Goal: Information Seeking & Learning: Learn about a topic

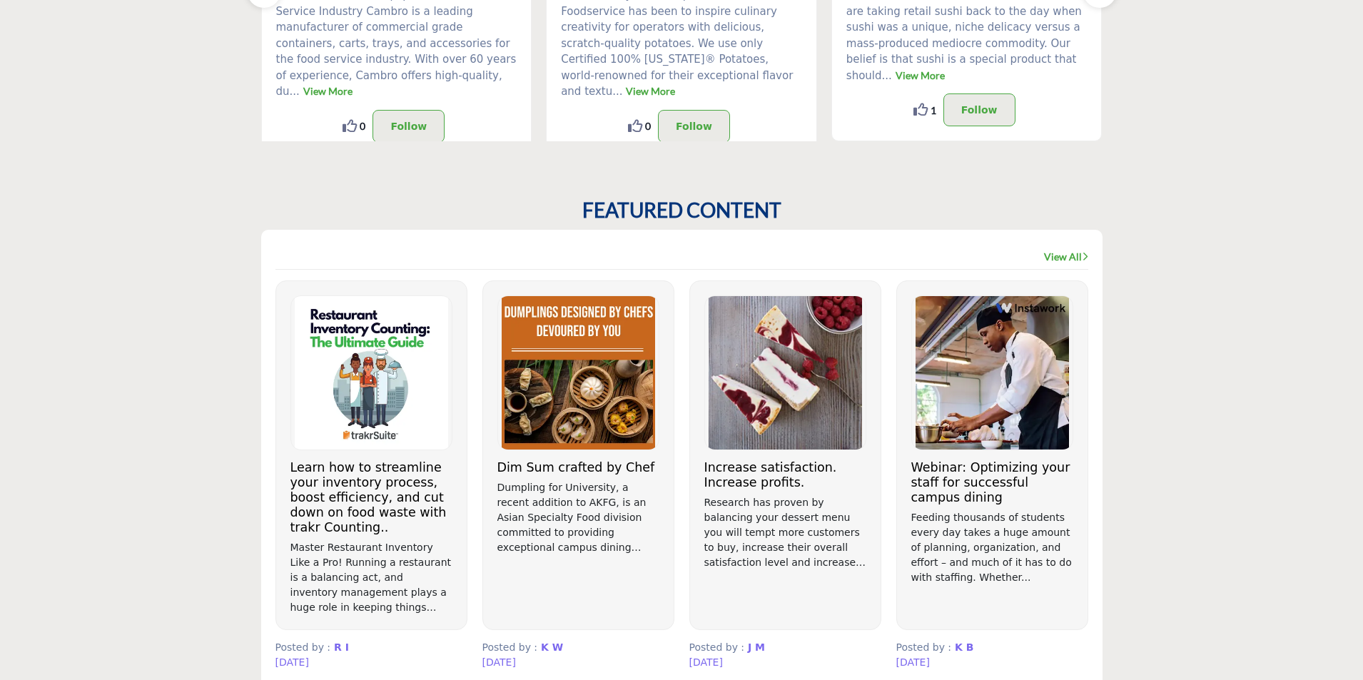
scroll to position [642, 0]
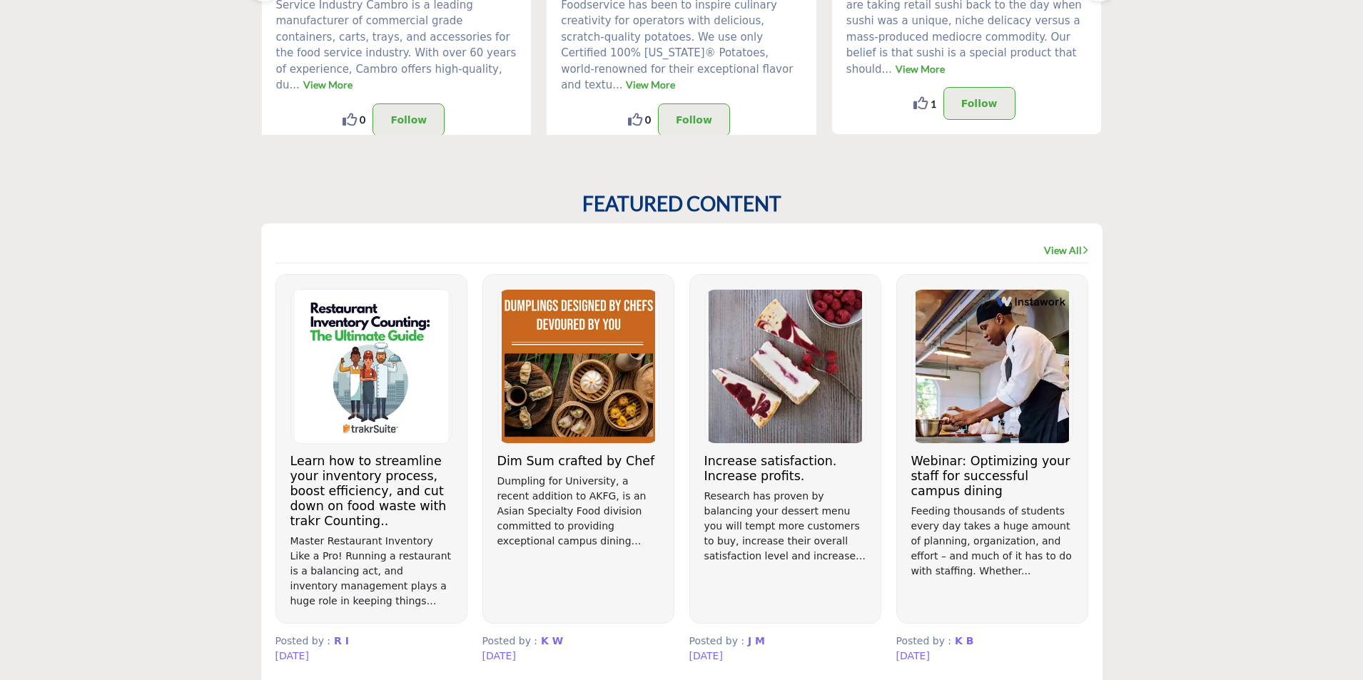
click at [1062, 247] on link "View All" at bounding box center [1066, 250] width 44 height 14
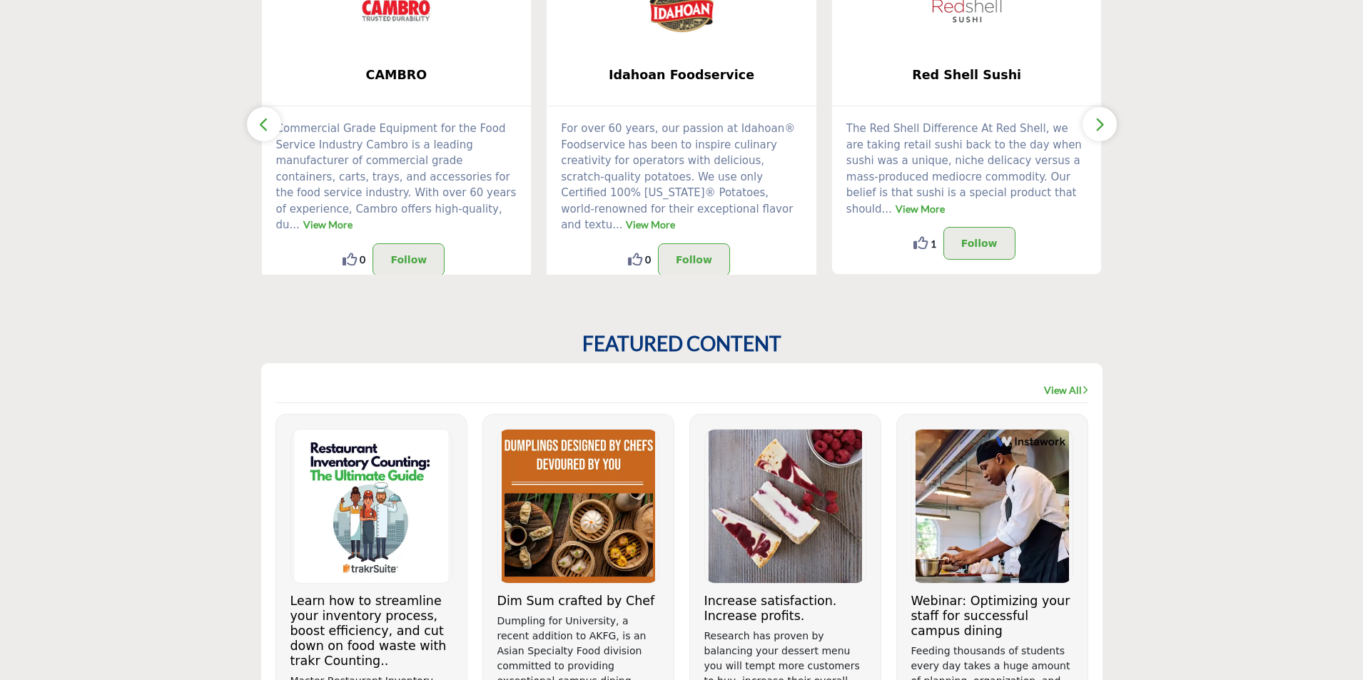
scroll to position [499, 0]
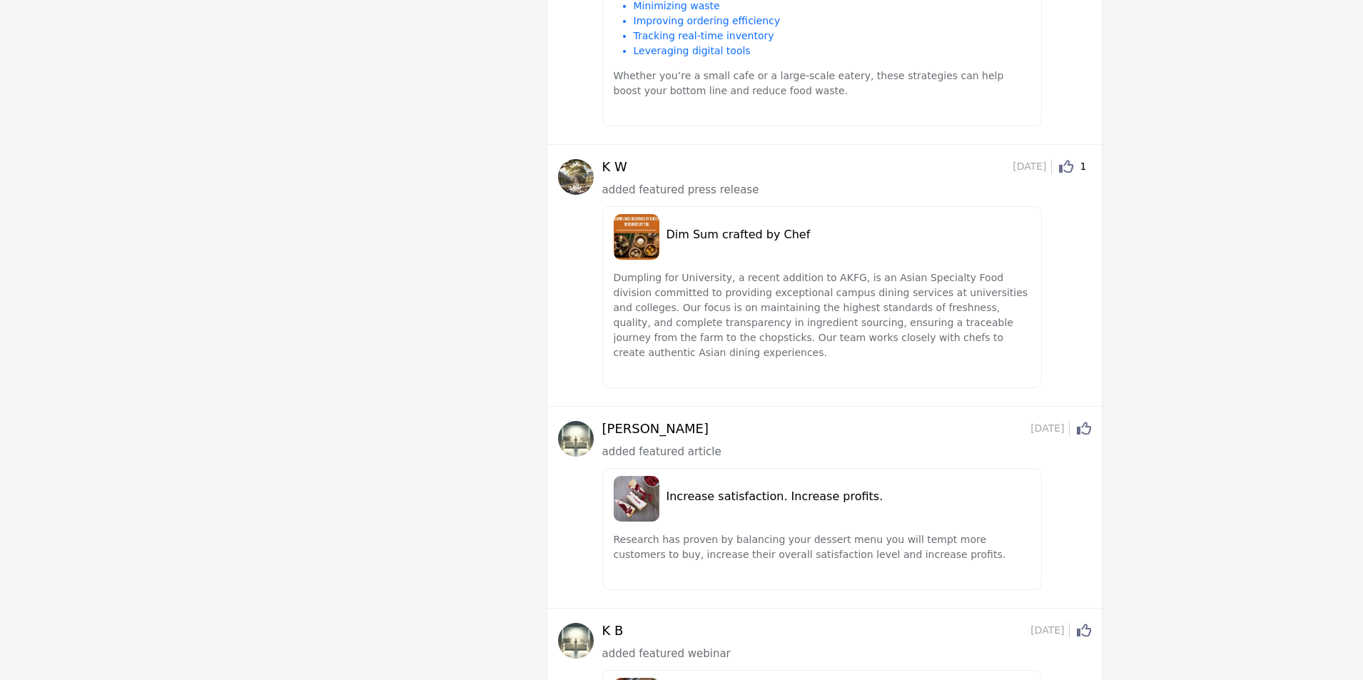
scroll to position [417, 0]
click at [704, 233] on h5 "Dim Sum crafted by Chef" at bounding box center [848, 235] width 365 height 14
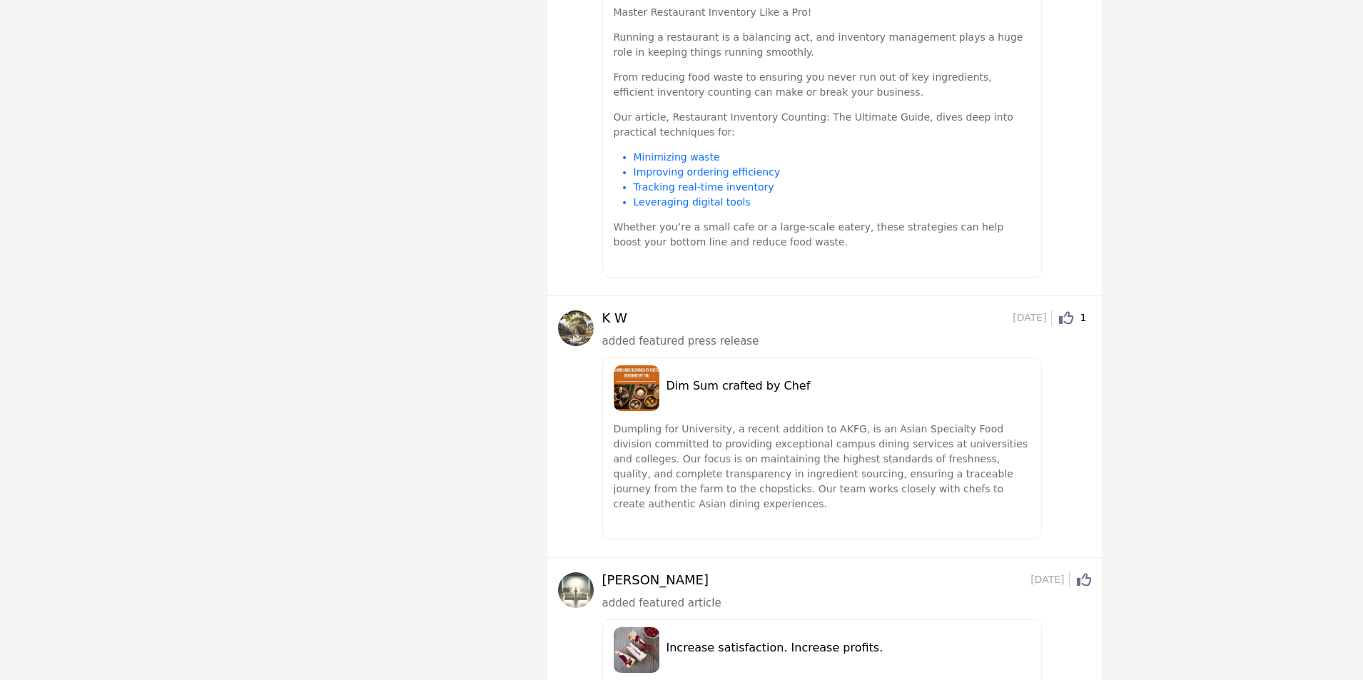
scroll to position [214, 0]
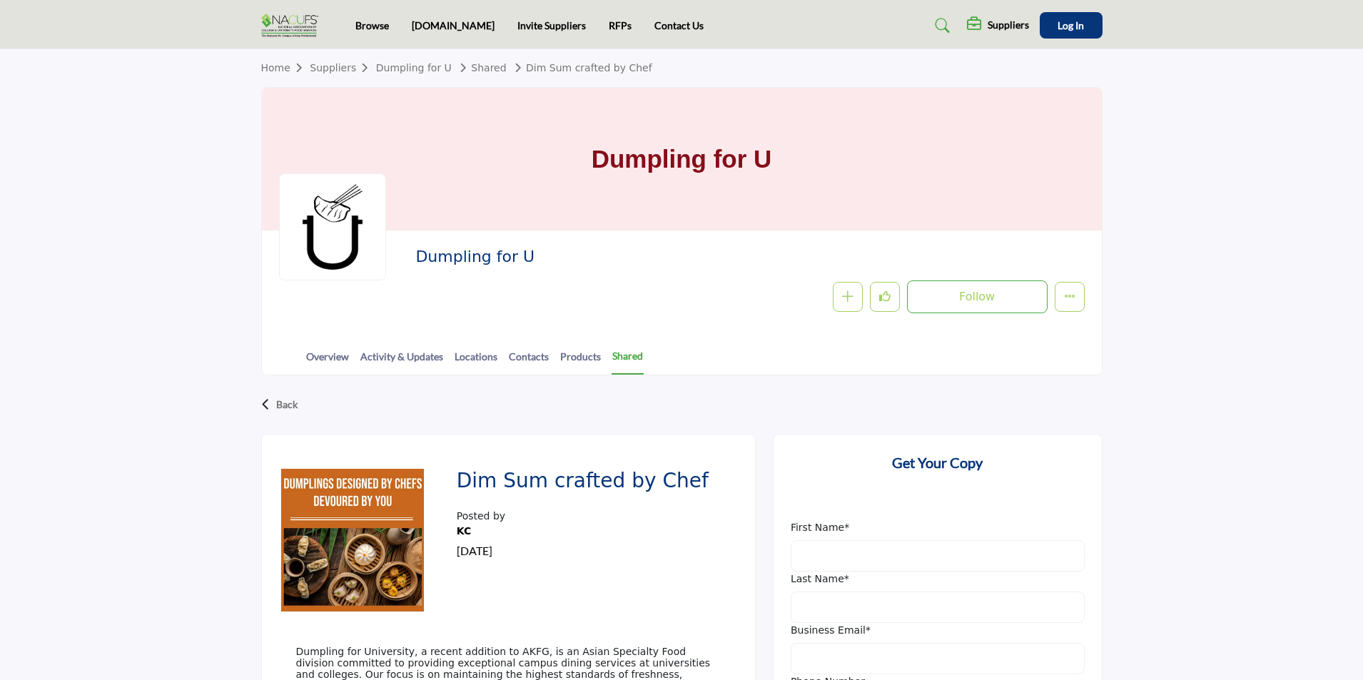
click at [622, 353] on link "Shared" at bounding box center [627, 361] width 32 height 26
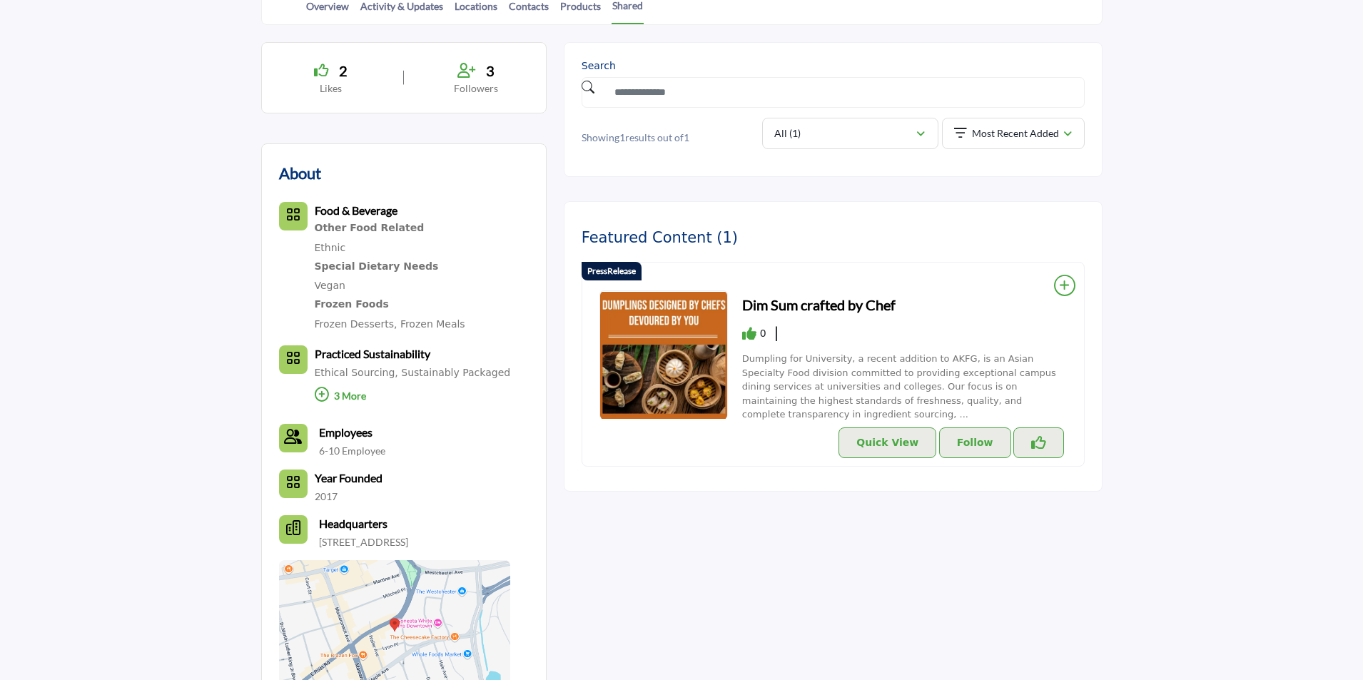
scroll to position [357, 0]
